Goal: Book appointment/travel/reservation

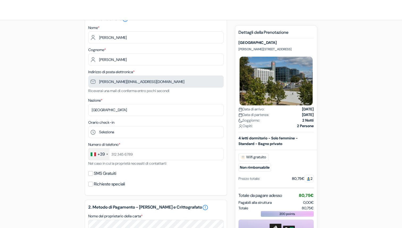
scroll to position [35, 0]
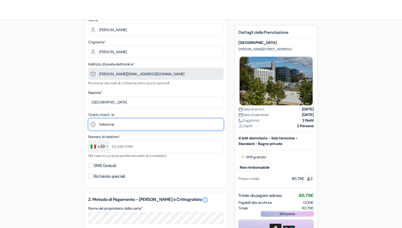
click at [130, 125] on select "Seleziona 1:00 2:00 3:00 4:00 5:00 6:00 7:00 8:00 9:00 10:00 11:00 12:00 13:00 …" at bounding box center [155, 124] width 135 height 12
select select "15"
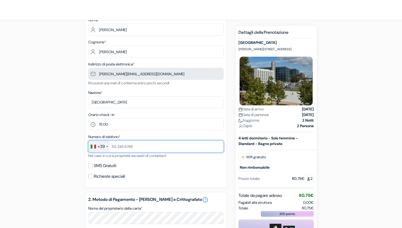
click at [132, 144] on input "text" at bounding box center [155, 146] width 135 height 12
type input "3401738200"
click at [41, 127] on div "add_box [GEOGRAPHIC_DATA] [PERSON_NAME][STREET_ADDRESS] Dettagli della Struttur…" at bounding box center [201, 197] width 351 height 396
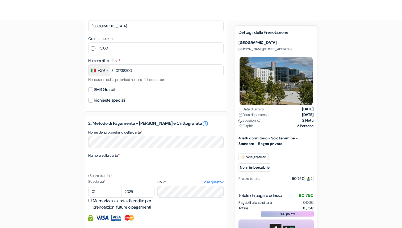
scroll to position [112, 0]
click at [96, 192] on select "01 02 03 04 05 06 07 08 09 10 11 12" at bounding box center [104, 191] width 33 height 12
select select "09"
click at [138, 193] on select "2025 2026 2027 2028 2029 2030 2031 2032 2033 2034 2035 2036 2037 2038 2039 2040…" at bounding box center [137, 191] width 33 height 12
select select "2026"
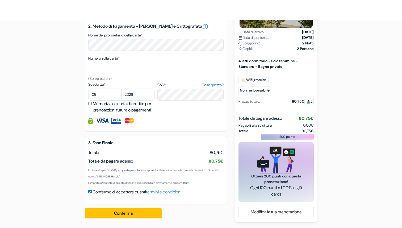
scroll to position [216, 0]
click at [122, 212] on button "Conferma Loading..." at bounding box center [123, 213] width 77 height 10
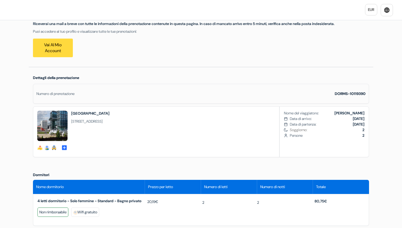
scroll to position [78, 0]
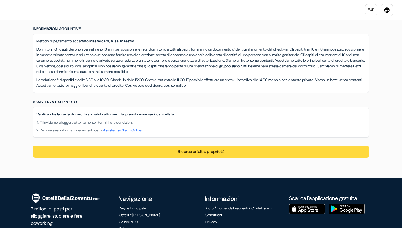
scroll to position [500, 0]
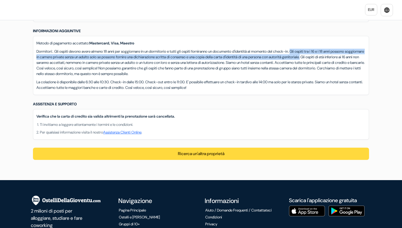
drag, startPoint x: 313, startPoint y: 55, endPoint x: 365, endPoint y: 60, distance: 52.4
click at [365, 60] on p "Dormitori:. Gli ospiti devono avere almeno 18 anni per soggiornare in un dormit…" at bounding box center [200, 63] width 329 height 28
copy p "Gli ospiti tra i 16 e i 18 anni possono soggiornare in camere private senza un …"
